Goal: Navigation & Orientation: Find specific page/section

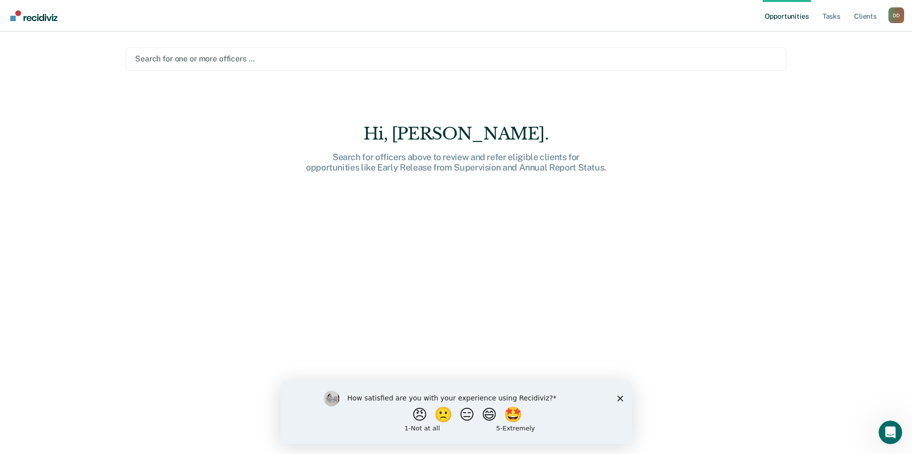
click at [621, 396] on polygon "Close survey" at bounding box center [620, 398] width 6 height 6
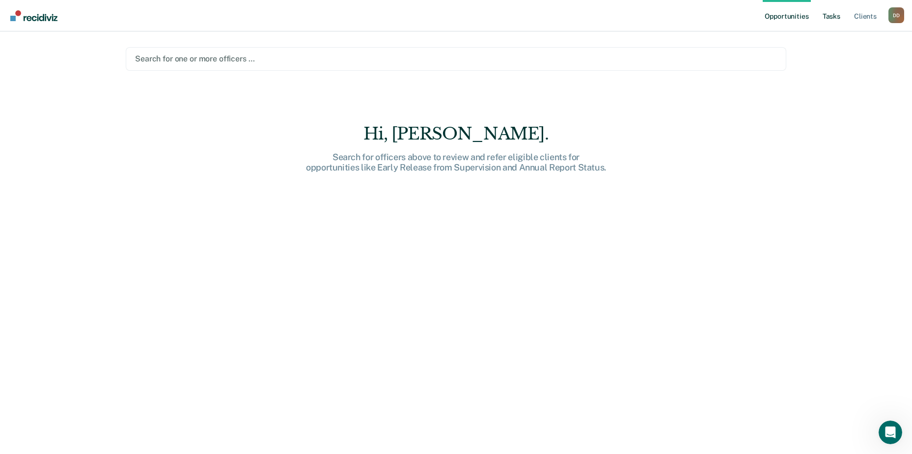
click at [828, 19] on link "Tasks" at bounding box center [832, 15] width 22 height 31
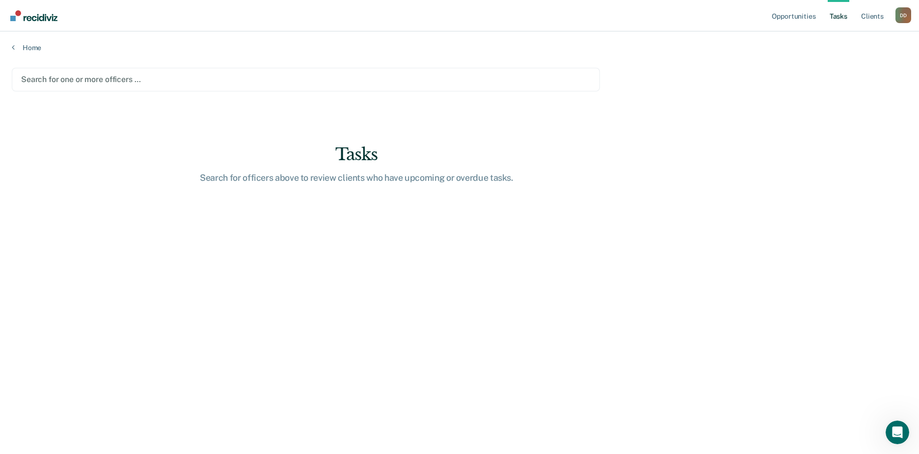
click at [837, 15] on link "Tasks" at bounding box center [839, 15] width 22 height 31
click at [868, 13] on link "Client s" at bounding box center [872, 15] width 27 height 31
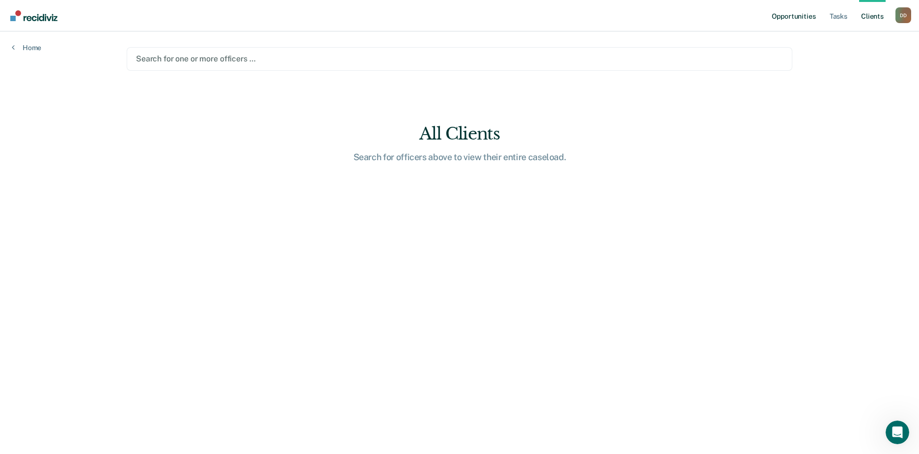
click at [808, 18] on link "Opportunities" at bounding box center [794, 15] width 48 height 31
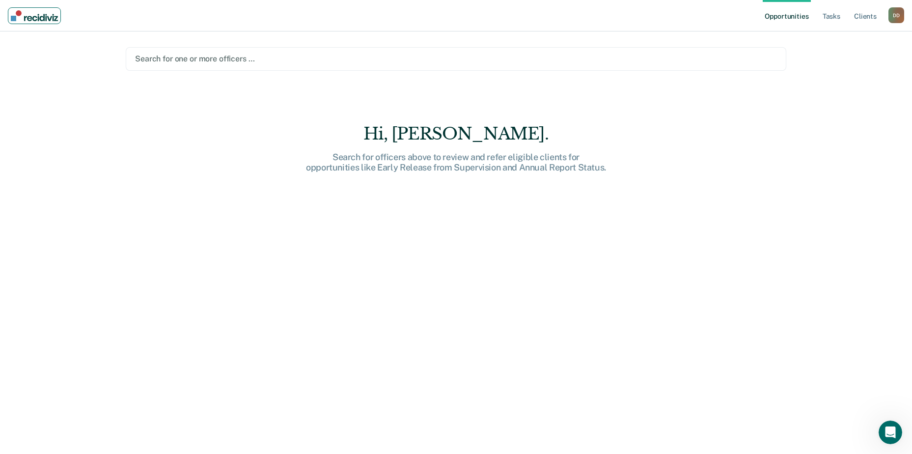
click at [18, 16] on img "Main navigation" at bounding box center [34, 15] width 47 height 11
click at [892, 19] on div "D D" at bounding box center [896, 15] width 16 height 16
click at [665, 134] on div "Hi, [PERSON_NAME]. Search for officers above to review and refer eligible clien…" at bounding box center [456, 296] width 660 height 344
click at [833, 11] on link "Tasks" at bounding box center [832, 15] width 22 height 31
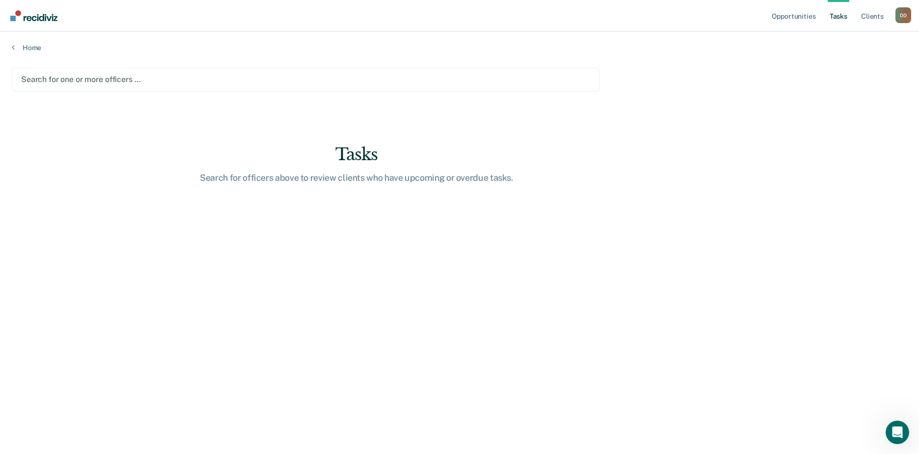
click at [834, 16] on link "Tasks" at bounding box center [839, 15] width 22 height 31
